Goal: Information Seeking & Learning: Learn about a topic

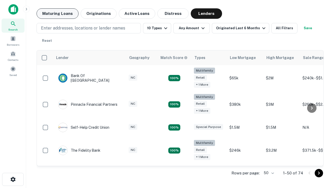
click at [57, 14] on button "Maturing Loans" at bounding box center [58, 13] width 42 height 10
